Goal: Use online tool/utility: Utilize a website feature to perform a specific function

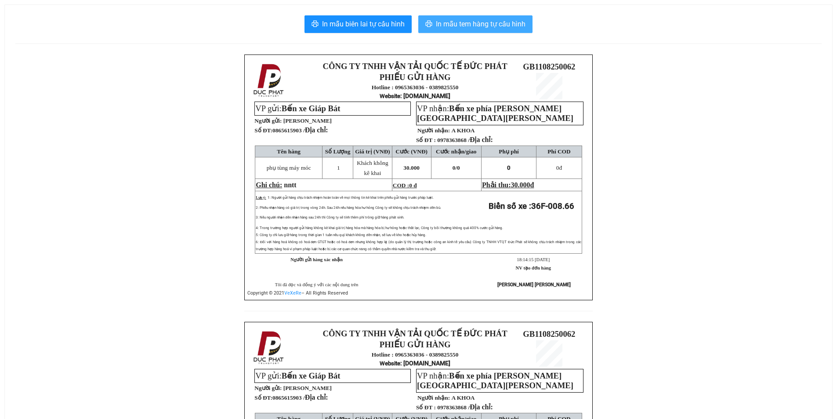
click at [458, 24] on span "In mẫu tem hàng tự cấu hình" at bounding box center [481, 23] width 90 height 11
click at [485, 25] on span "In mẫu tem hàng tự cấu hình" at bounding box center [481, 23] width 90 height 11
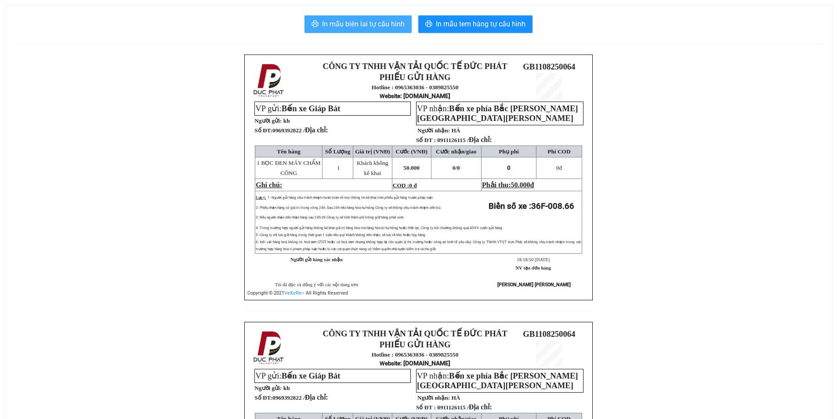
click at [393, 26] on span "In mẫu biên lai tự cấu hình" at bounding box center [363, 23] width 83 height 11
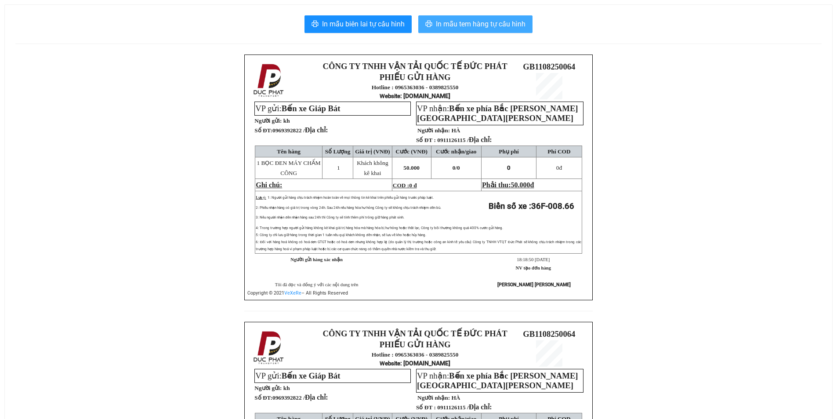
click at [492, 27] on span "In mẫu tem hàng tự cấu hình" at bounding box center [481, 23] width 90 height 11
